Goal: Find specific page/section: Find specific page/section

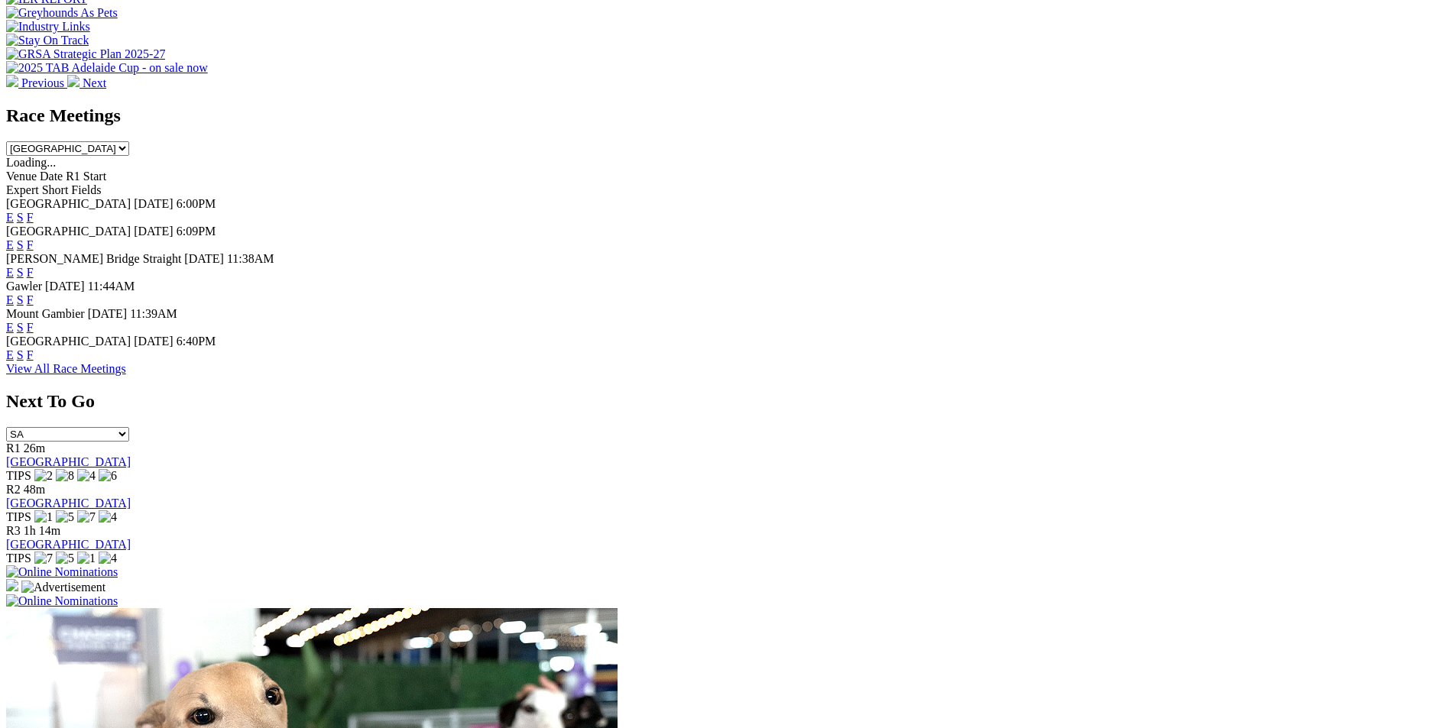
scroll to position [712, 0]
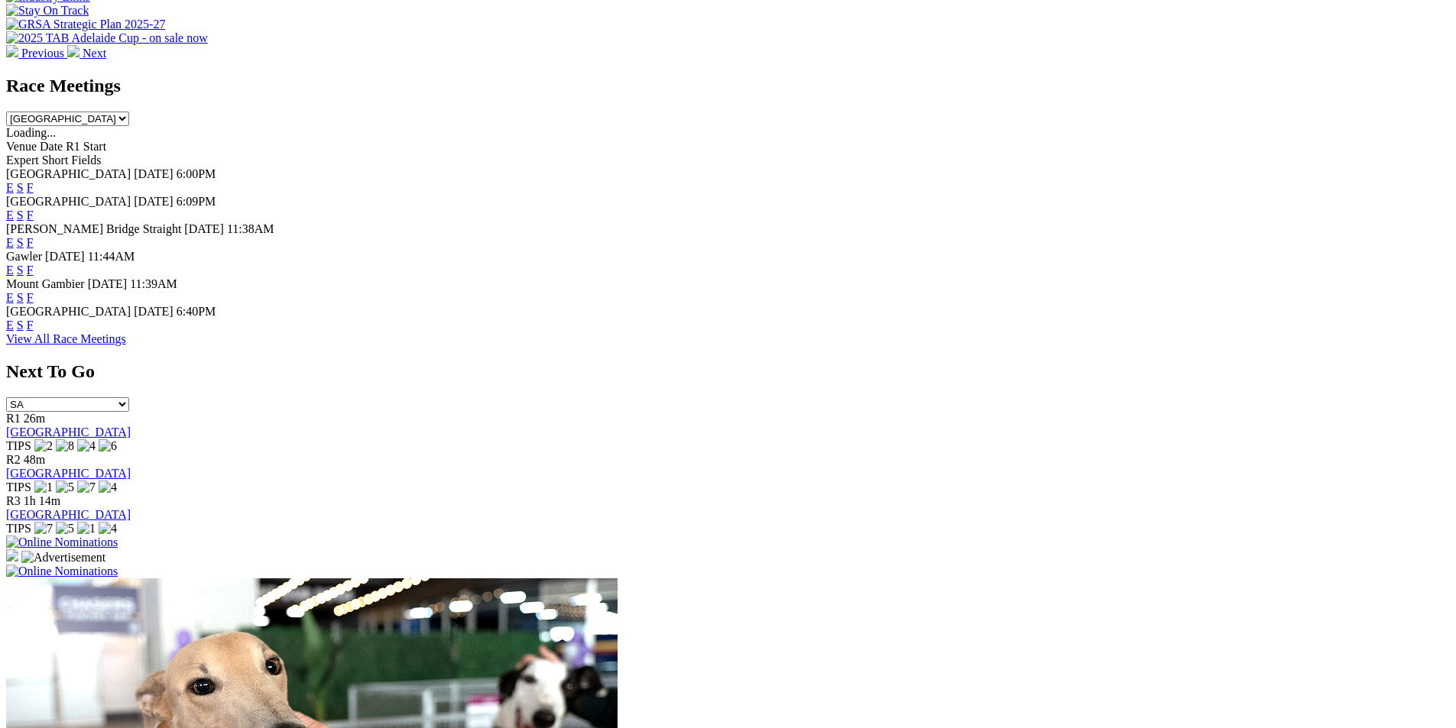
click at [34, 209] on link "F" at bounding box center [30, 215] width 7 height 13
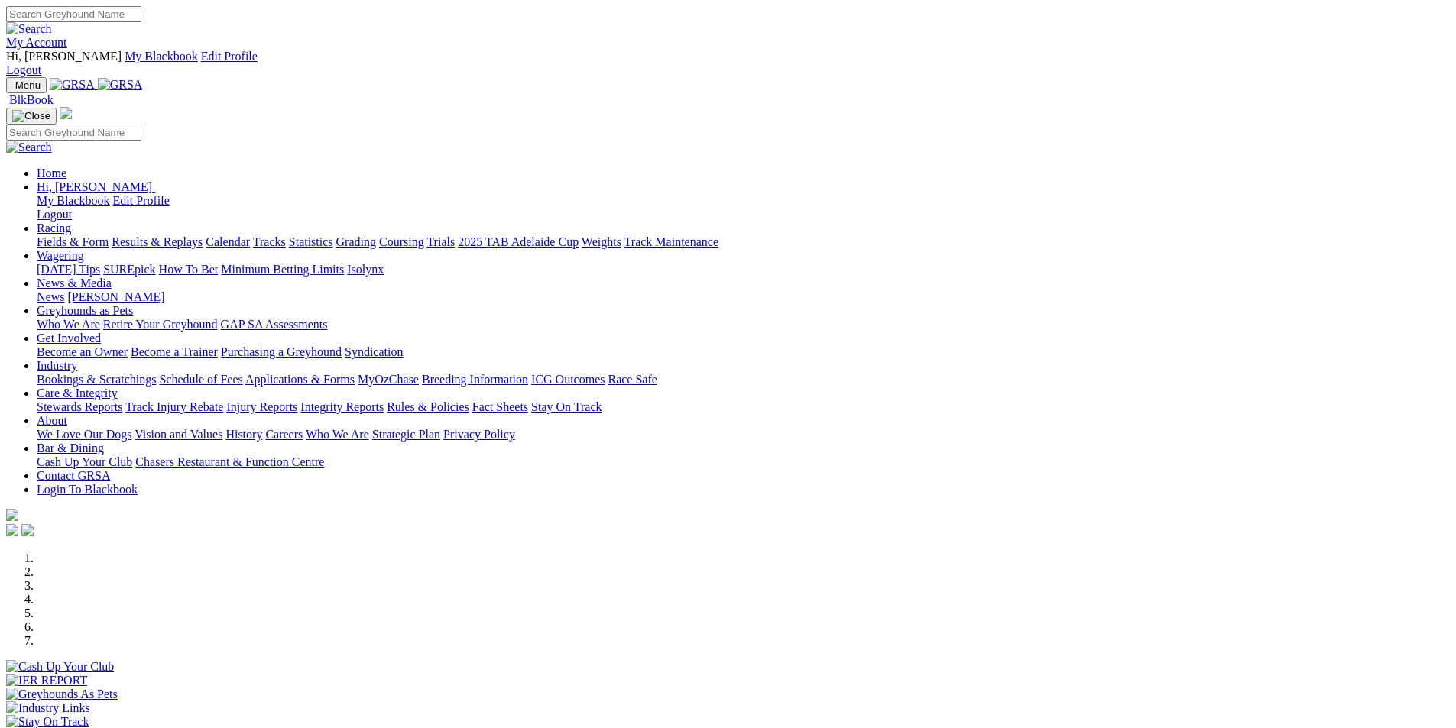
scroll to position [714, 0]
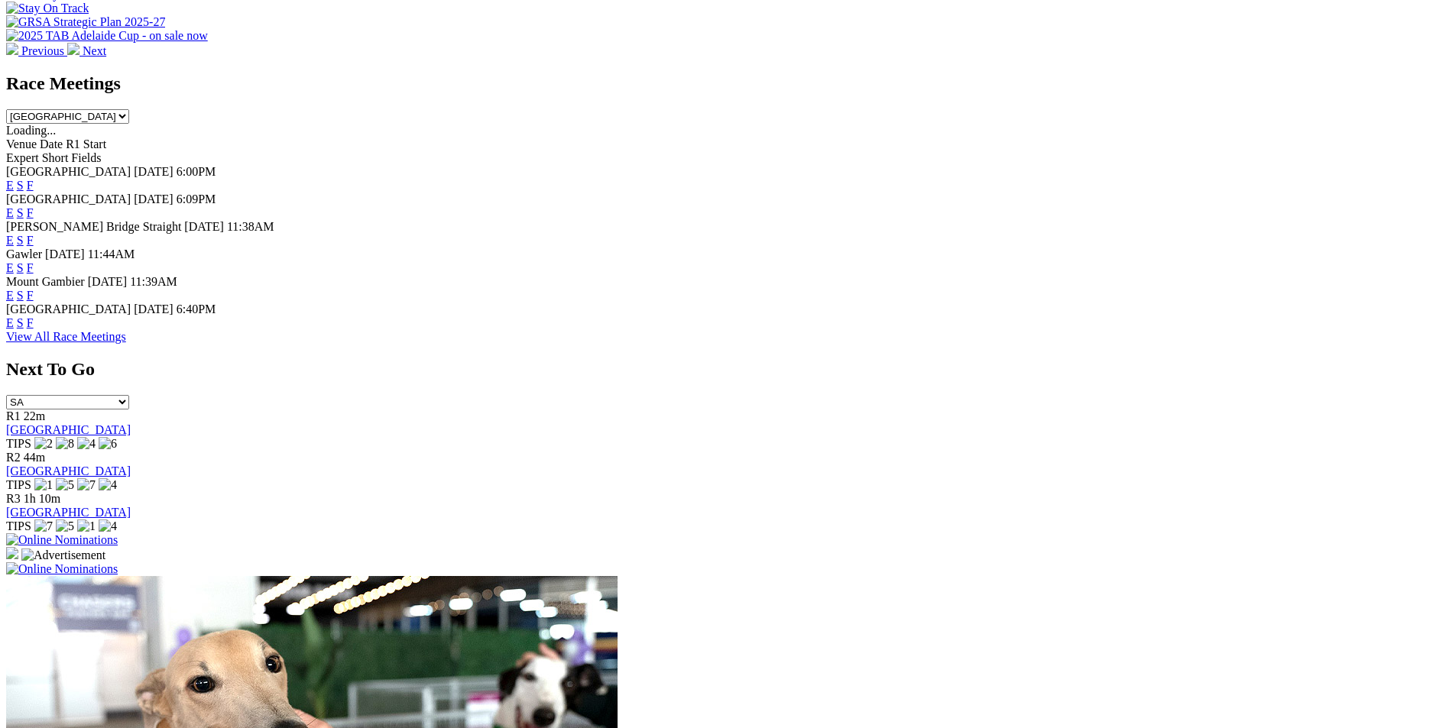
click at [34, 234] on link "F" at bounding box center [30, 240] width 7 height 13
